Goal: Register for event/course

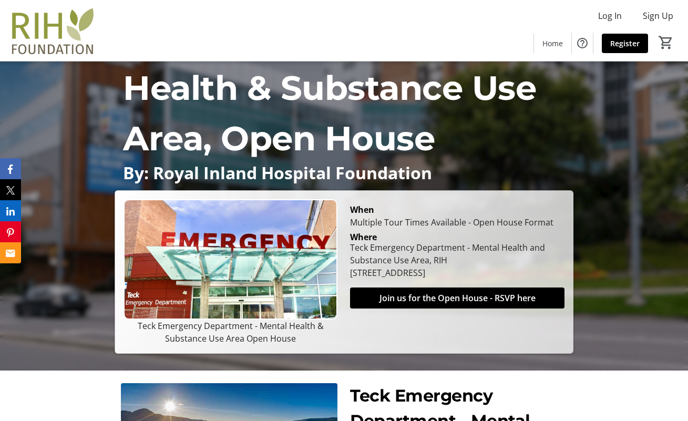
scroll to position [106, 0]
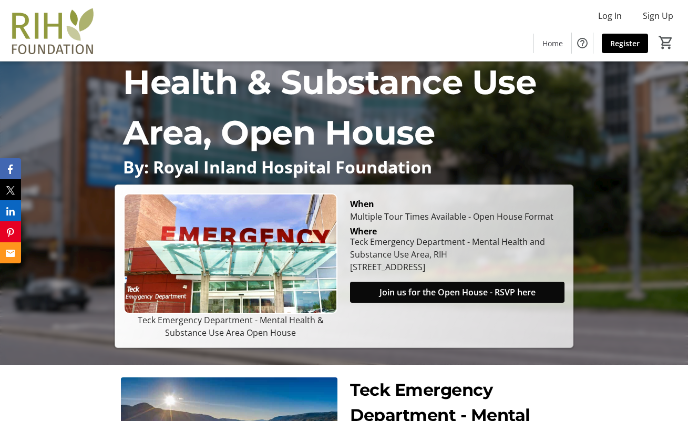
click at [437, 288] on span "Join us for the Open House - RSVP here" at bounding box center [458, 292] width 156 height 13
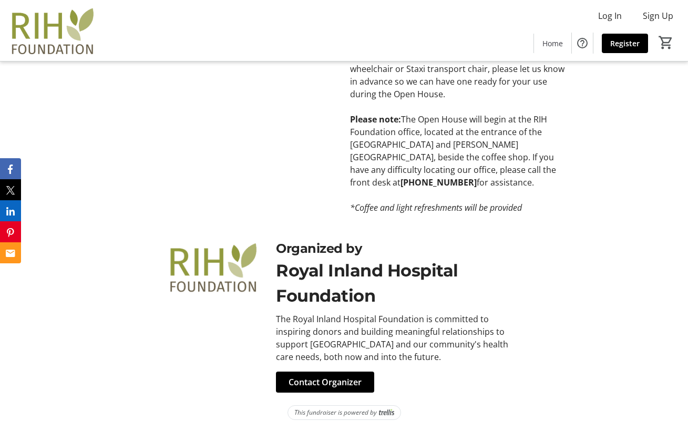
scroll to position [676, 0]
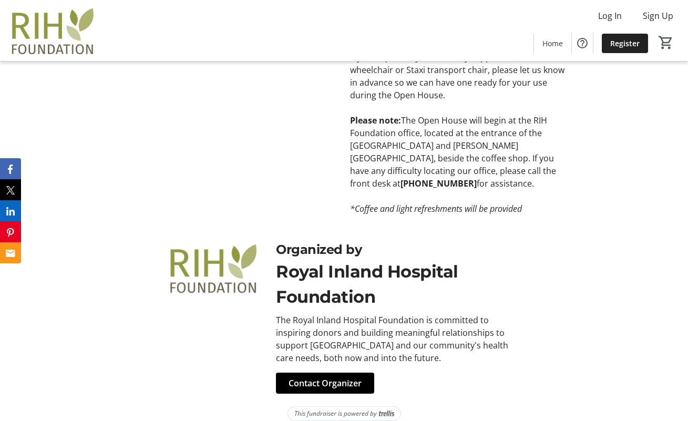
click at [619, 43] on span "Register" at bounding box center [624, 43] width 29 height 11
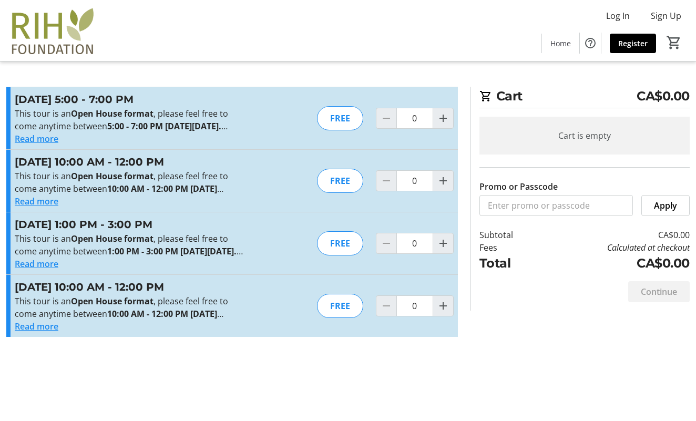
click at [48, 333] on button "Read more" at bounding box center [37, 326] width 44 height 13
